Goal: Entertainment & Leisure: Consume media (video, audio)

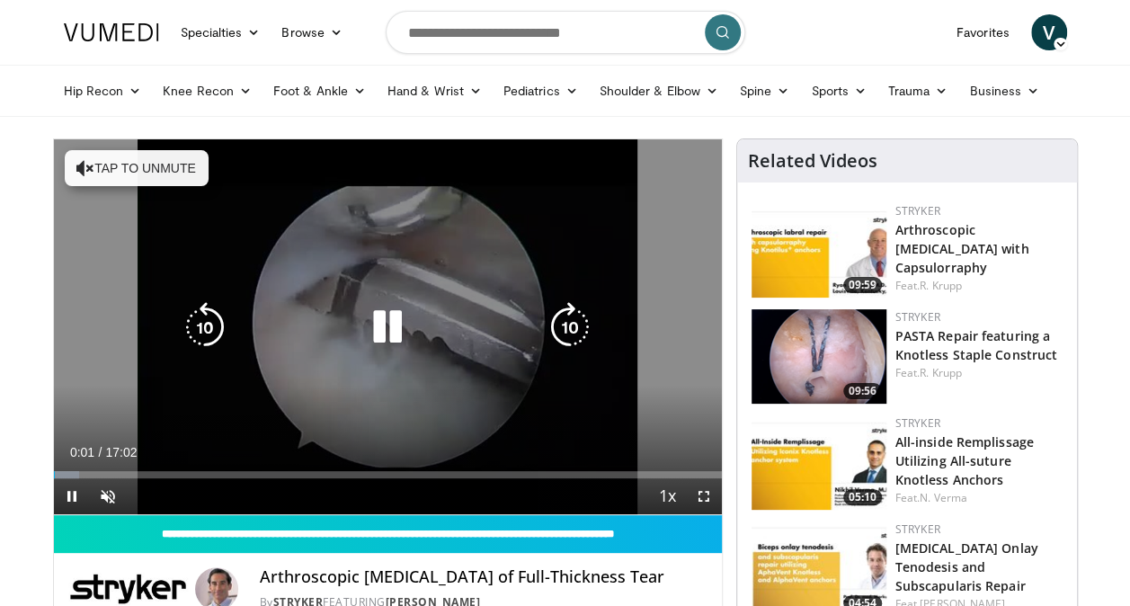
click at [128, 156] on button "Tap to unmute" at bounding box center [137, 168] width 144 height 36
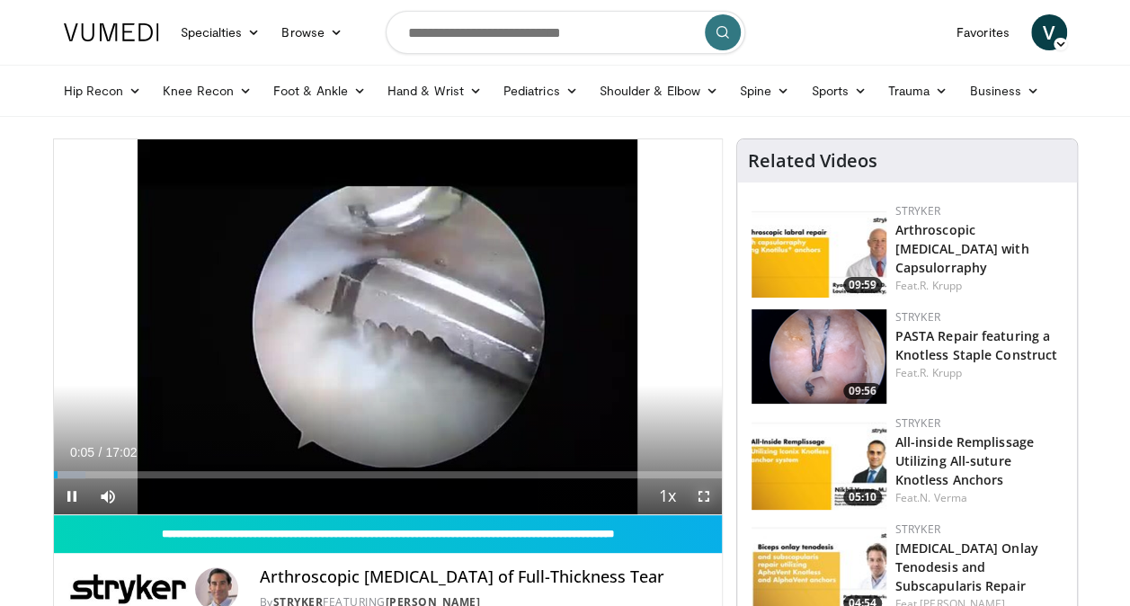
click at [703, 496] on video-js "**********" at bounding box center [388, 327] width 668 height 376
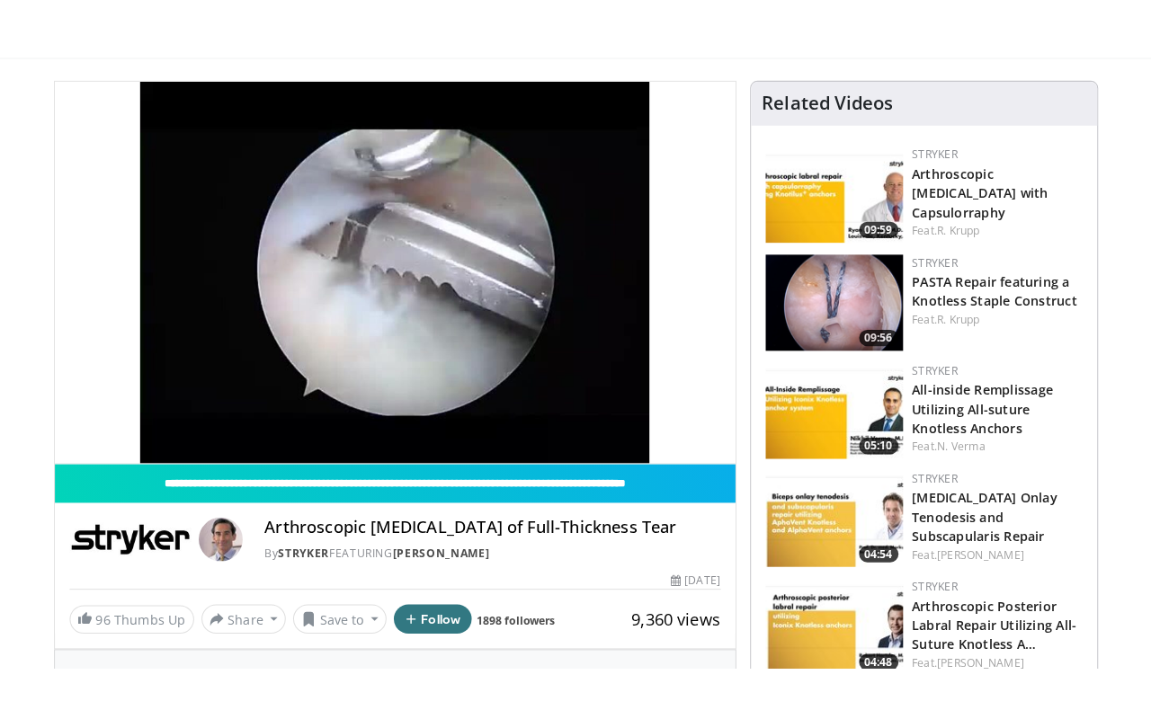
scroll to position [119, 0]
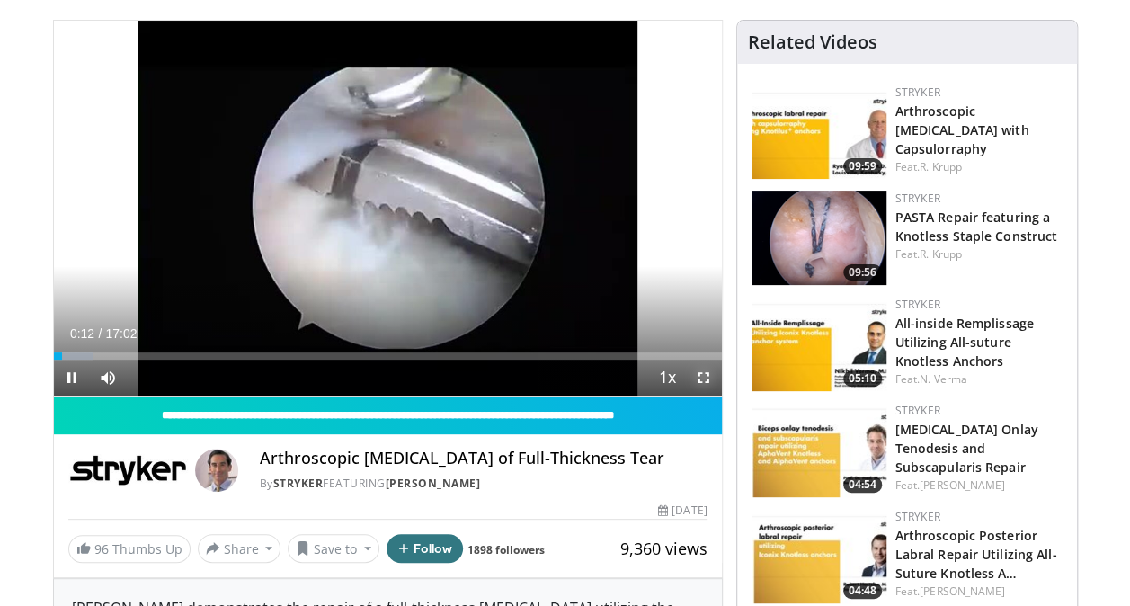
click at [698, 374] on span "Video Player" at bounding box center [704, 378] width 36 height 36
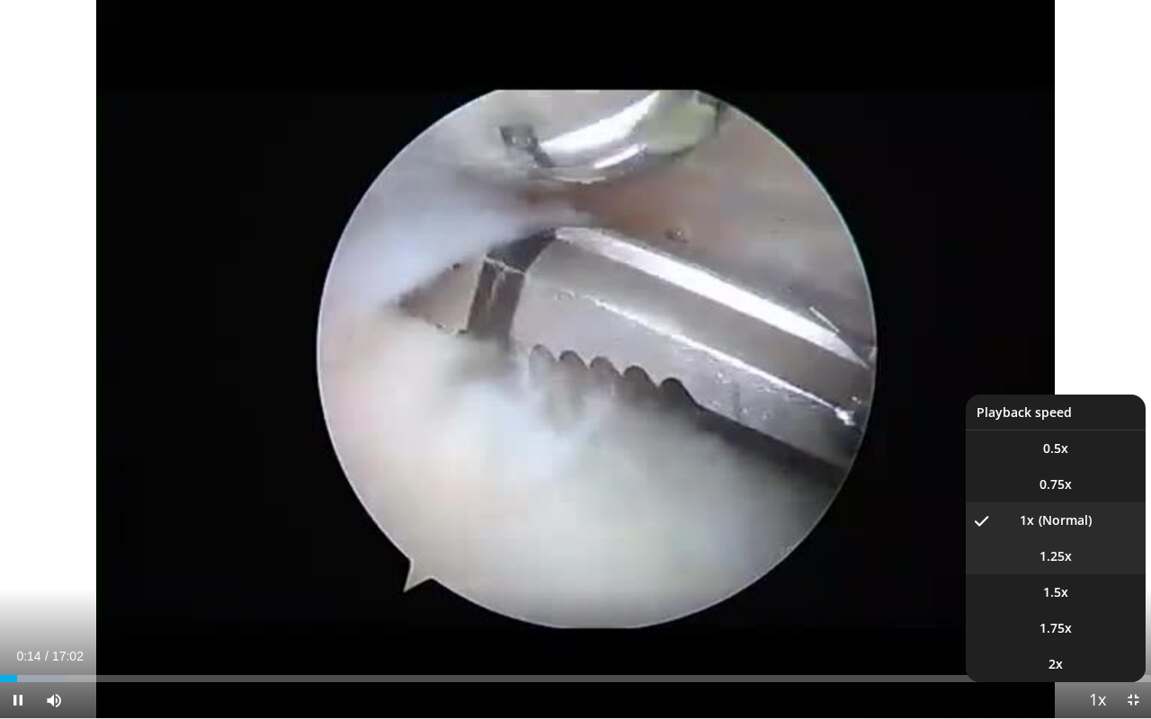
click at [1051, 559] on span "1.25x" at bounding box center [1055, 556] width 32 height 18
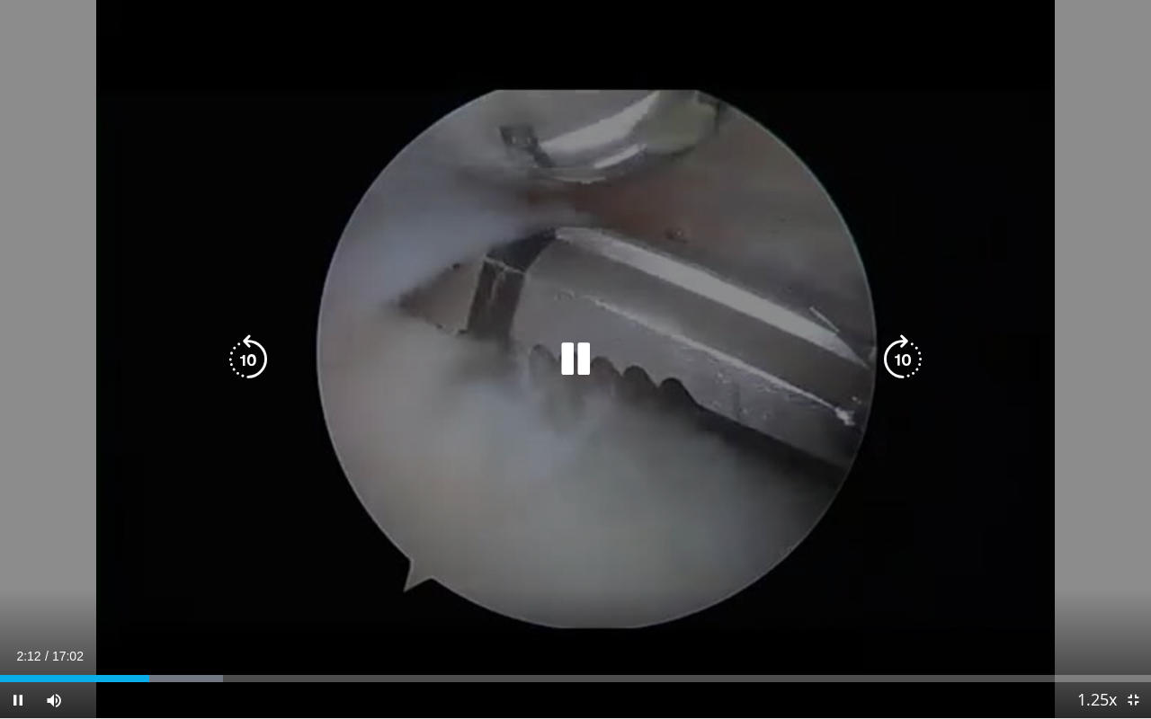
click at [581, 353] on icon "Video Player" at bounding box center [575, 359] width 50 height 50
click at [566, 364] on icon "Video Player" at bounding box center [575, 359] width 50 height 50
click at [574, 367] on icon "Video Player" at bounding box center [575, 359] width 50 height 50
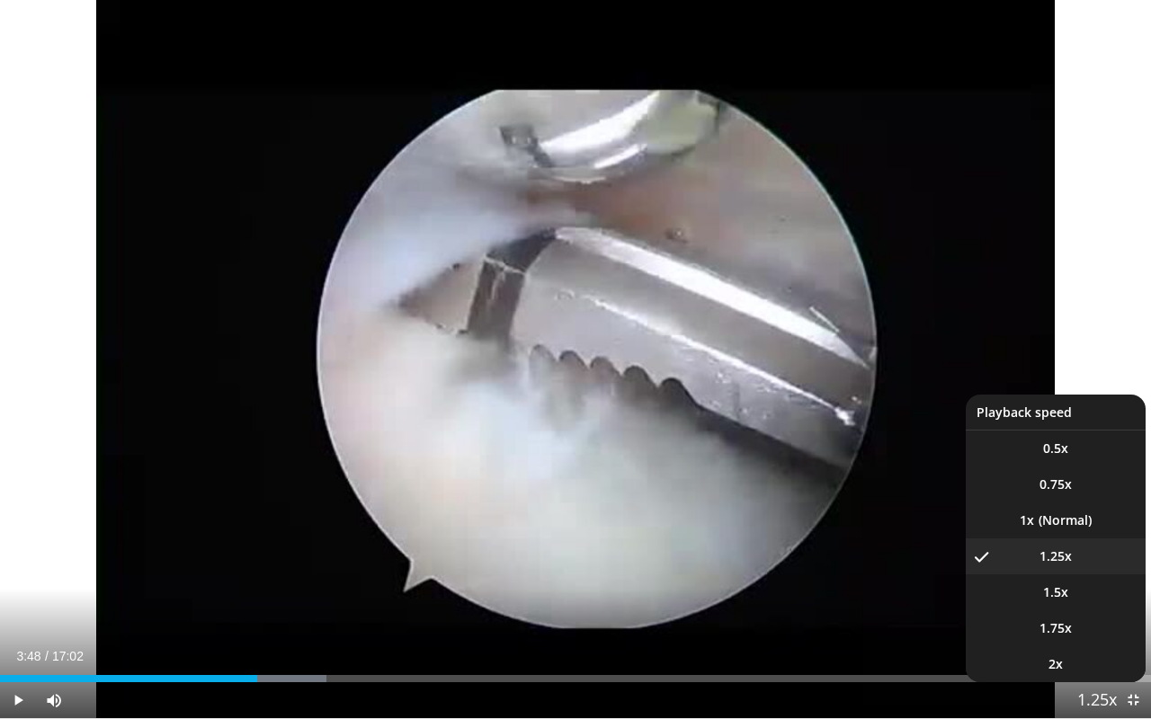
click at [1097, 605] on span "Video Player" at bounding box center [1096, 701] width 25 height 36
click at [1054, 512] on li "1x" at bounding box center [1055, 520] width 180 height 36
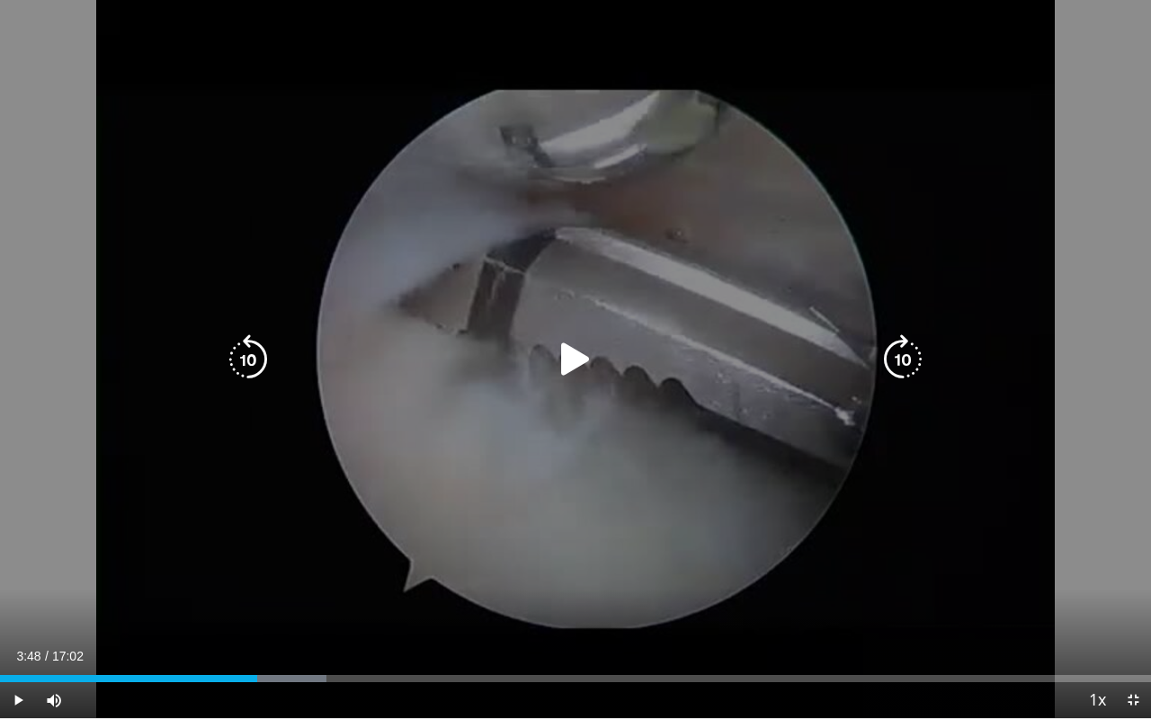
click at [570, 360] on icon "Video Player" at bounding box center [575, 359] width 50 height 50
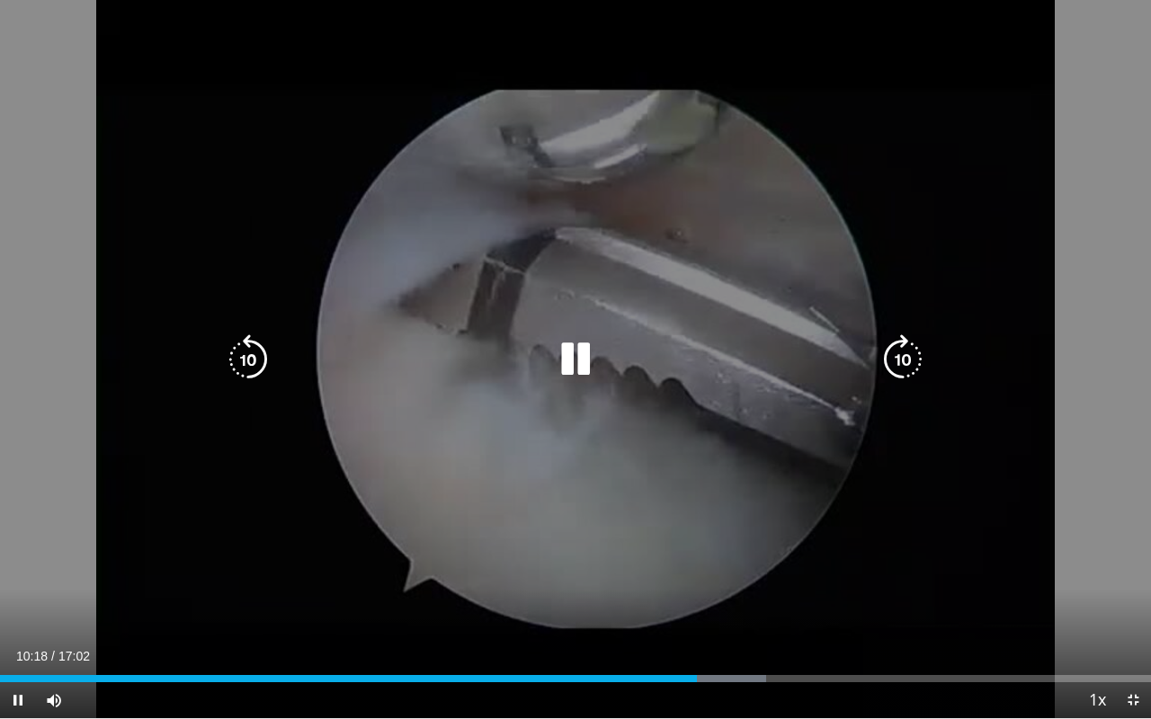
click at [573, 351] on icon "Video Player" at bounding box center [575, 359] width 50 height 50
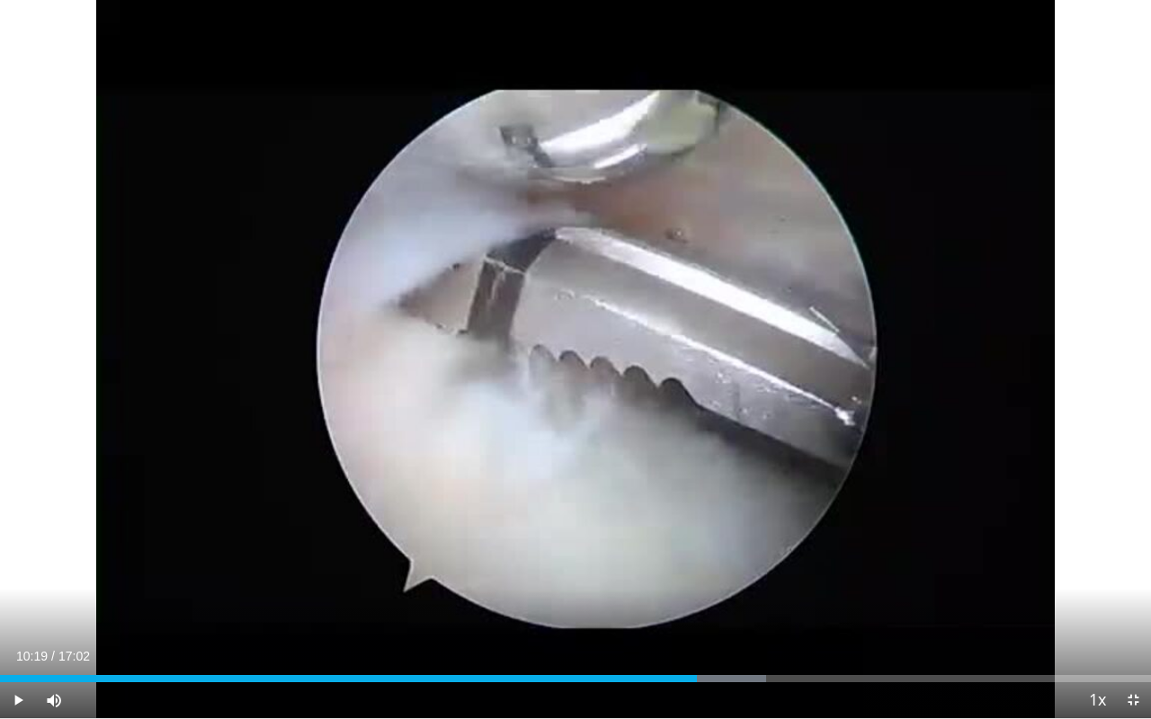
click at [557, 342] on button "Video Player" at bounding box center [575, 360] width 36 height 36
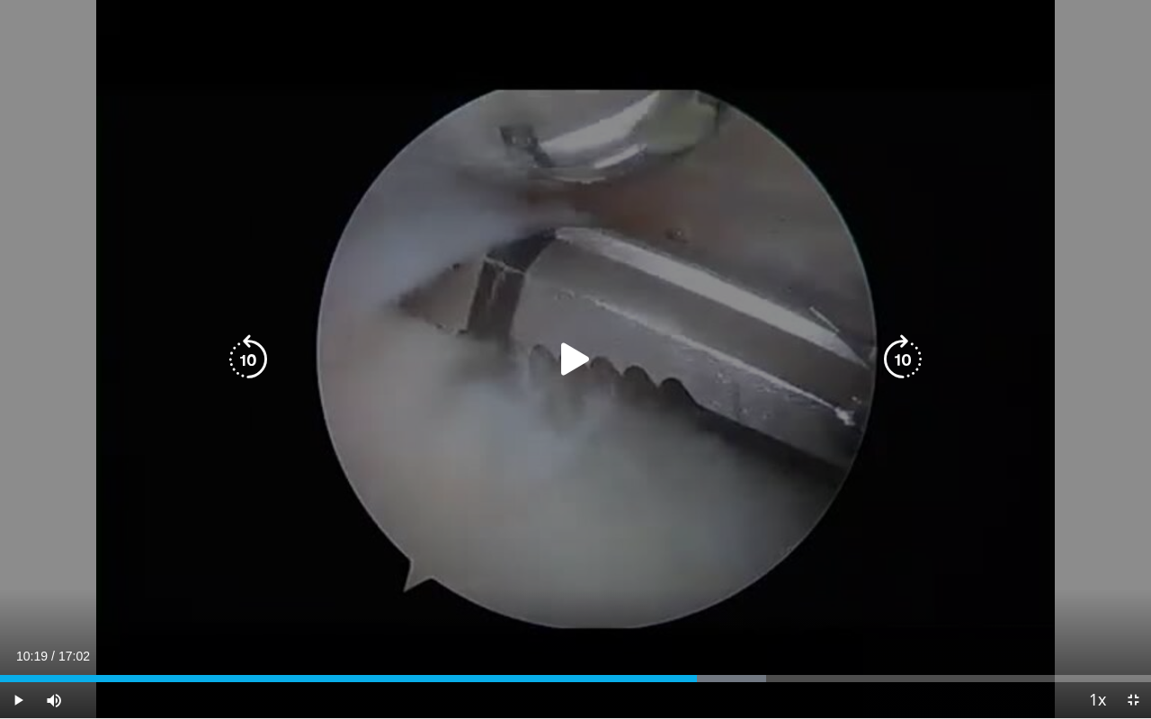
click at [575, 369] on icon "Video Player" at bounding box center [575, 359] width 50 height 50
click at [576, 371] on icon "Video Player" at bounding box center [575, 359] width 50 height 50
click at [559, 356] on icon "Video Player" at bounding box center [575, 359] width 50 height 50
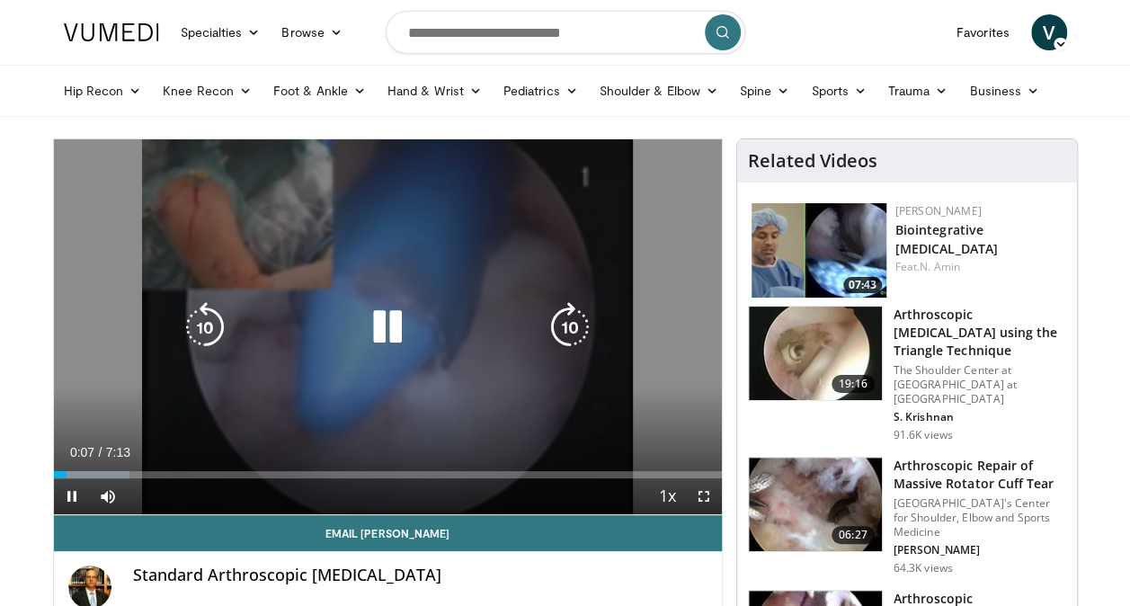
click at [374, 323] on icon "Video Player" at bounding box center [387, 327] width 50 height 50
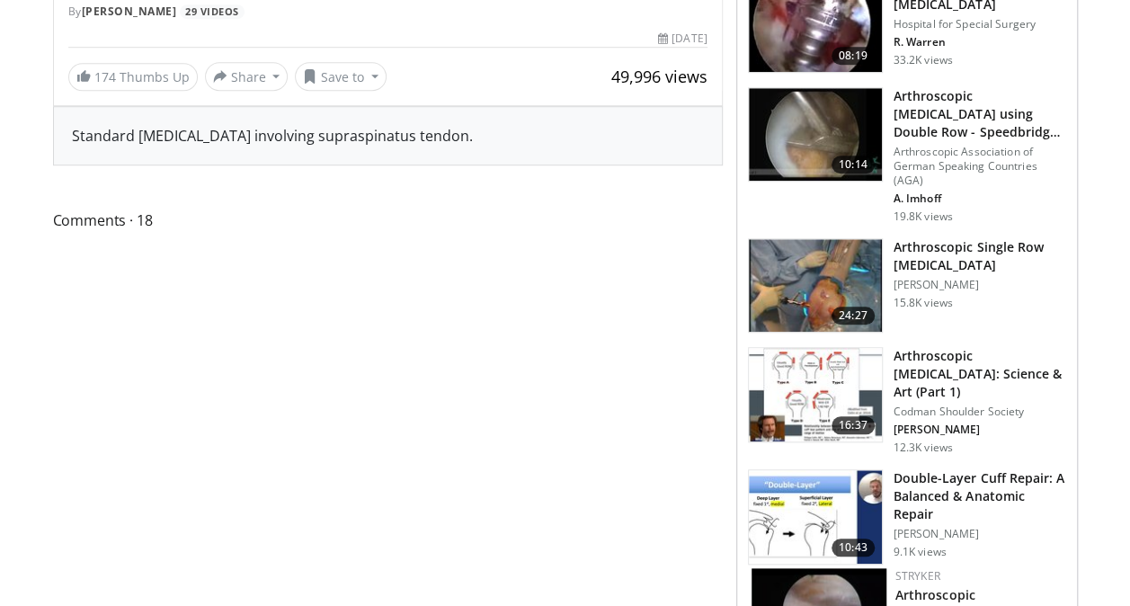
scroll to position [613, 0]
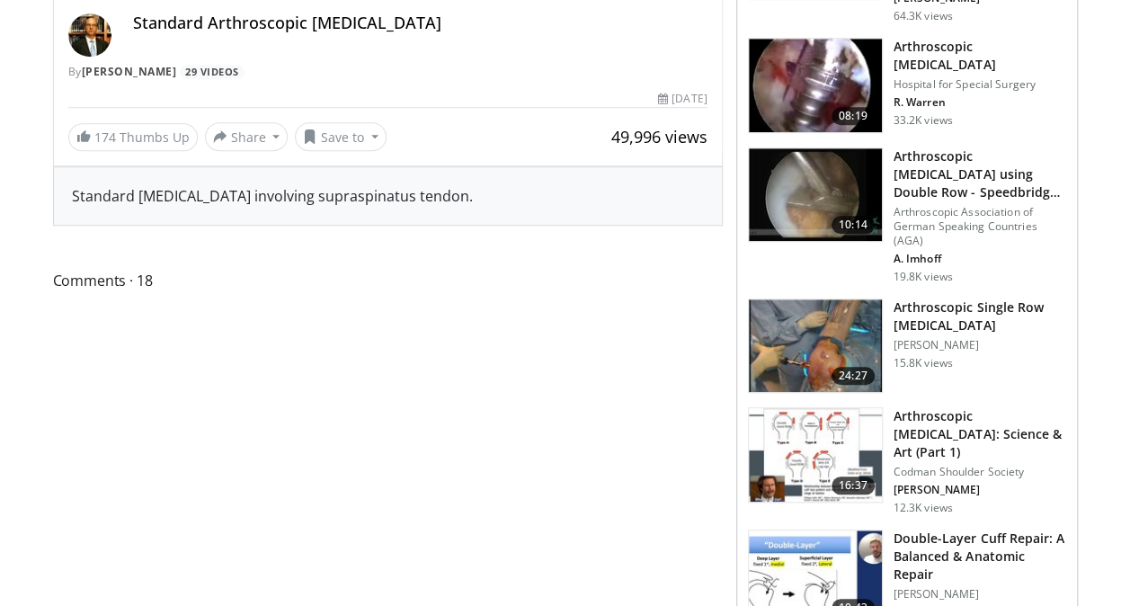
scroll to position [556, 0]
